Goal: Communication & Community: Participate in discussion

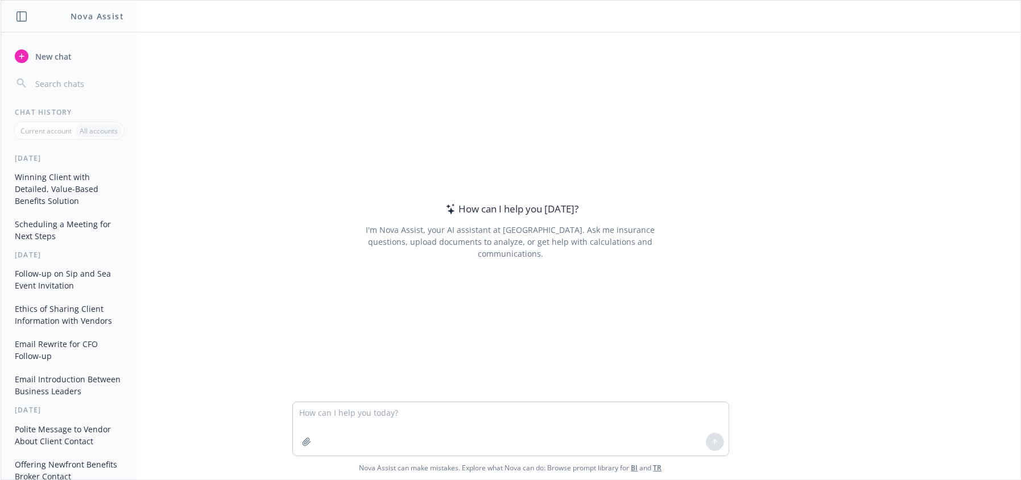
click at [364, 416] on textarea at bounding box center [511, 429] width 436 height 53
type textarea "instead of failed new budget - can we say something else softer"
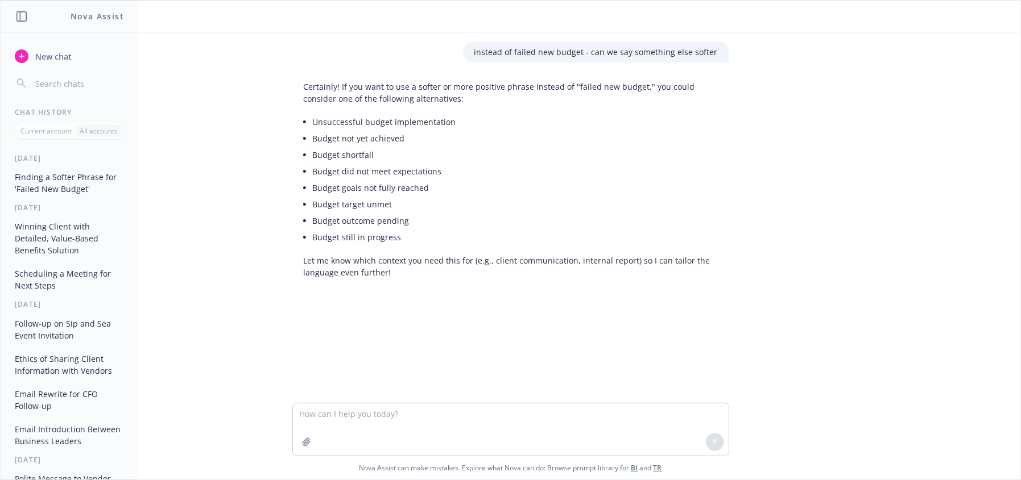
click at [402, 415] on textarea at bounding box center [511, 430] width 436 height 52
click at [432, 425] on textarea at bounding box center [511, 430] width 436 height 52
type textarea "internal report"
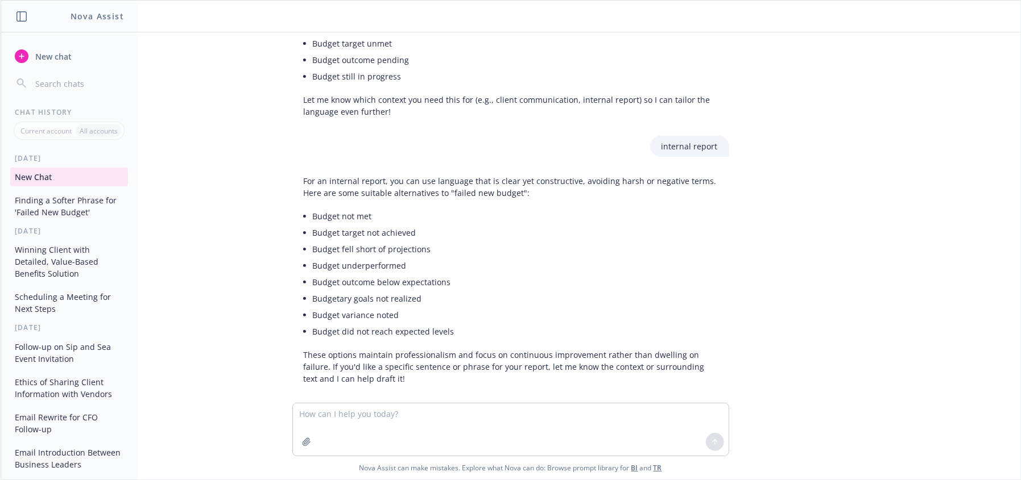
scroll to position [173, 0]
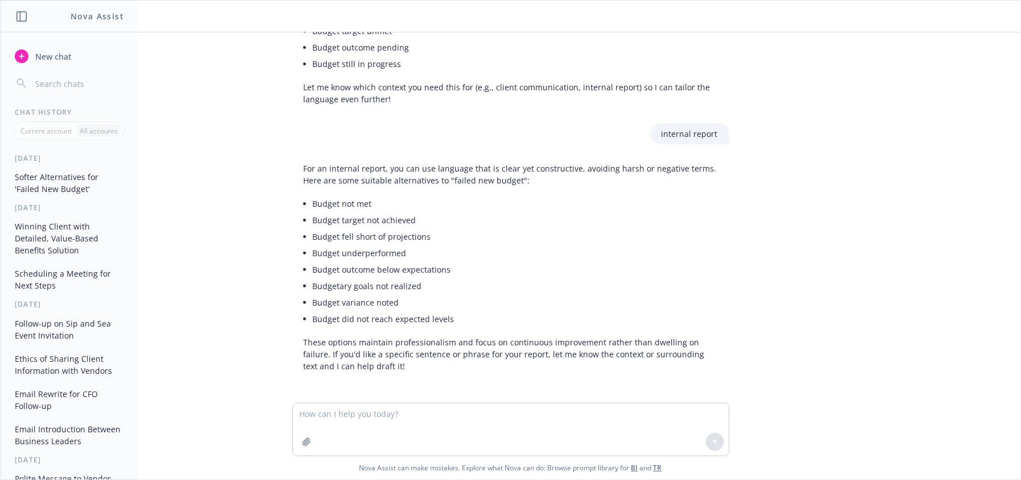
click at [393, 442] on textarea at bounding box center [511, 430] width 436 height 52
type textarea "2 words"
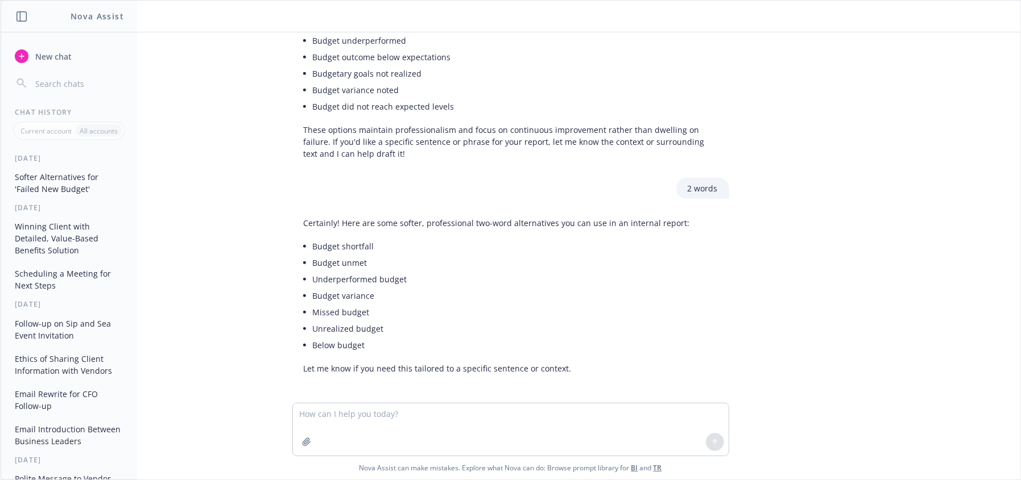
scroll to position [389, 0]
